Goal: Transaction & Acquisition: Purchase product/service

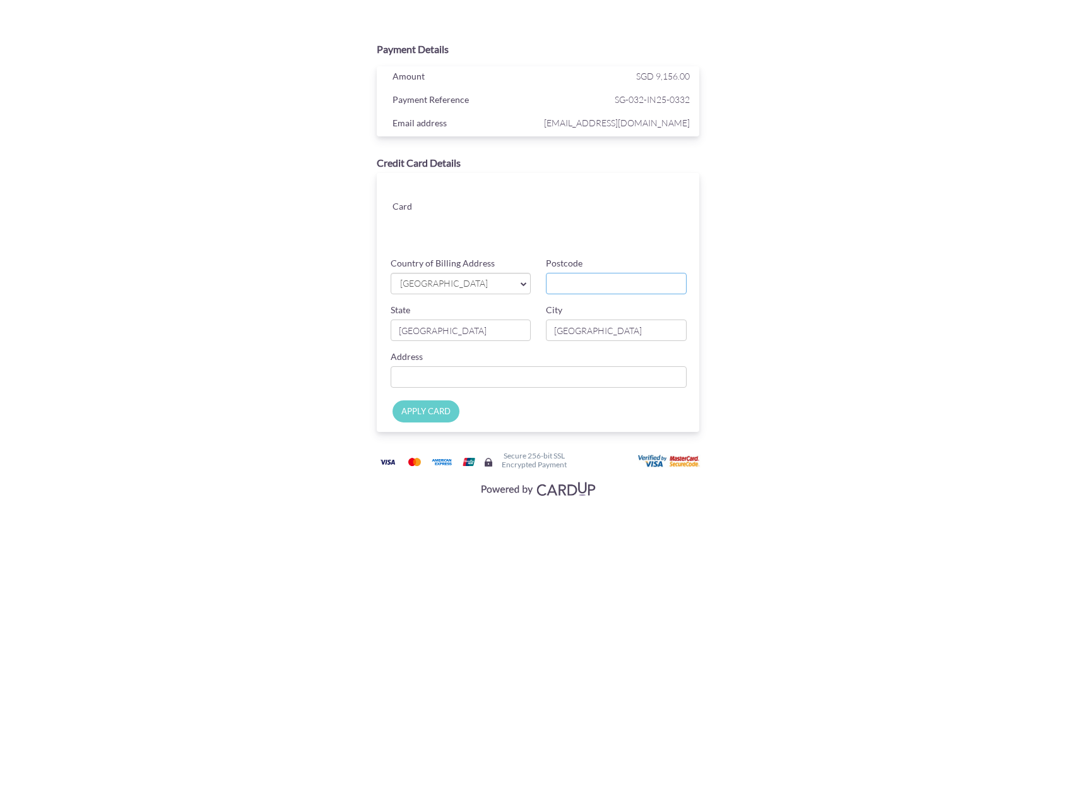
click at [578, 276] on input "Postcode" at bounding box center [616, 283] width 141 height 21
click at [574, 289] on input "Postcode" at bounding box center [616, 283] width 141 height 21
type input "229740"
click at [540, 385] on input "Country of Billing Address" at bounding box center [539, 376] width 297 height 21
type input "4 cairnhill rise"
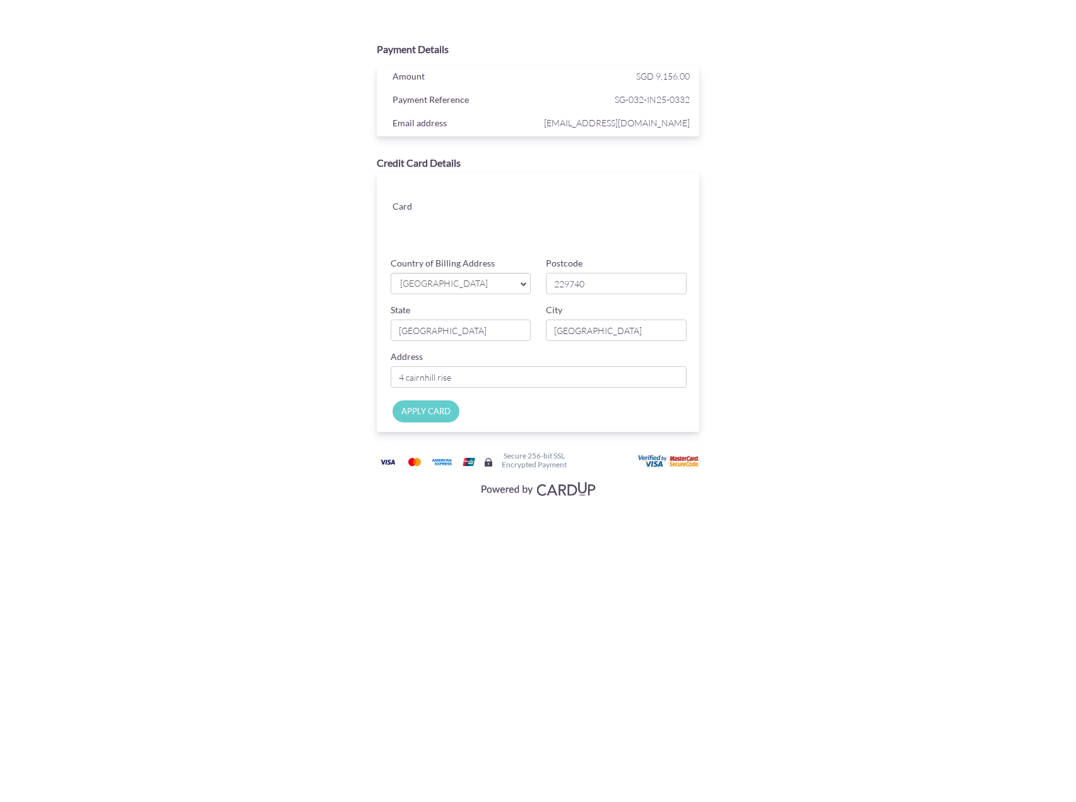
click at [432, 409] on input "APPLY CARD" at bounding box center [426, 411] width 67 height 22
type input "Applying..."
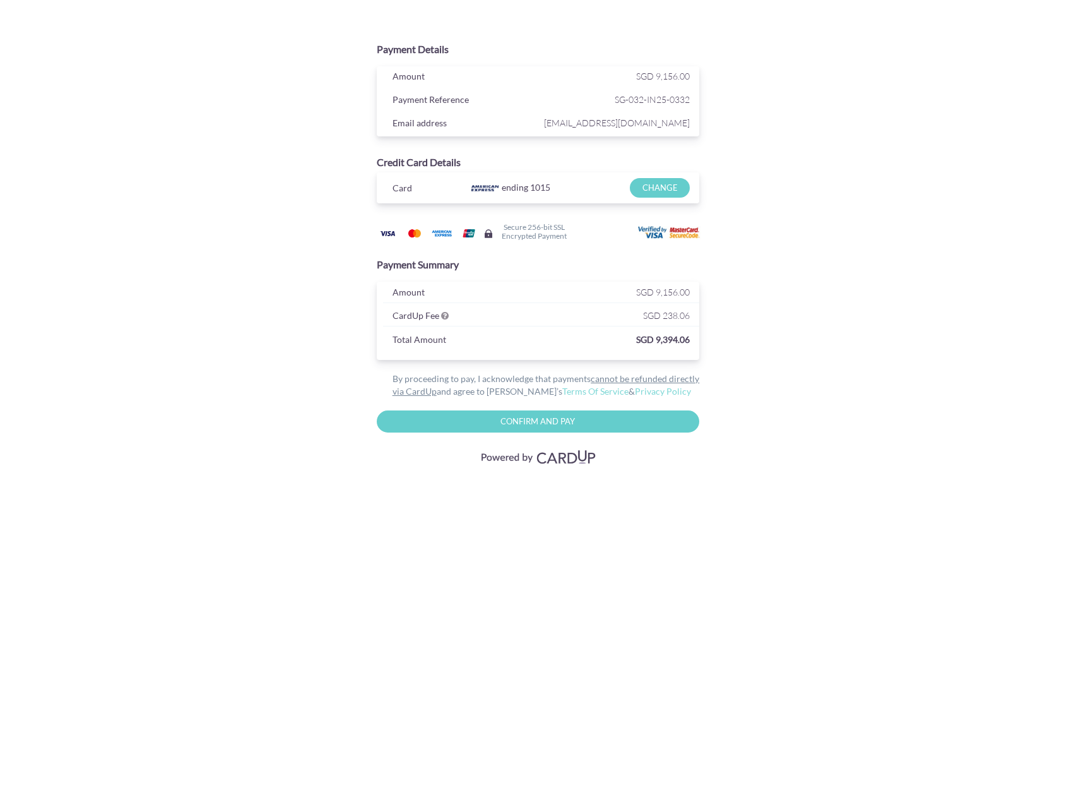
click at [799, 296] on div "Payment Details Amount SGD 9,156.00 Payment Reference SG-032-IN25-0332 Email ad…" at bounding box center [537, 252] width 615 height 432
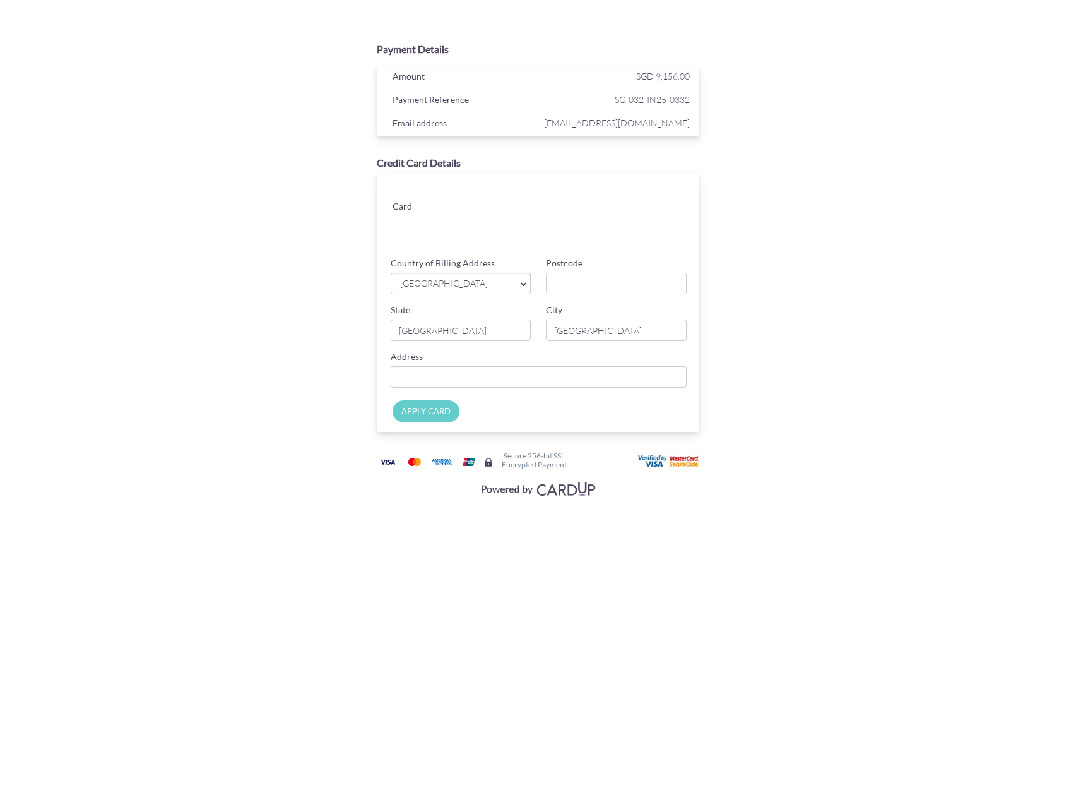
click at [526, 102] on div "Payment Reference" at bounding box center [462, 101] width 158 height 19
click at [541, 417] on div "APPLY CARD" at bounding box center [542, 414] width 336 height 35
click at [564, 418] on div "APPLY CARD" at bounding box center [542, 414] width 336 height 35
click at [779, 310] on div "Payment Details Amount SGD 9,156.00 Payment Reference SG-032-IN25-0332 Email ad…" at bounding box center [537, 268] width 615 height 465
